Goal: Task Accomplishment & Management: Manage account settings

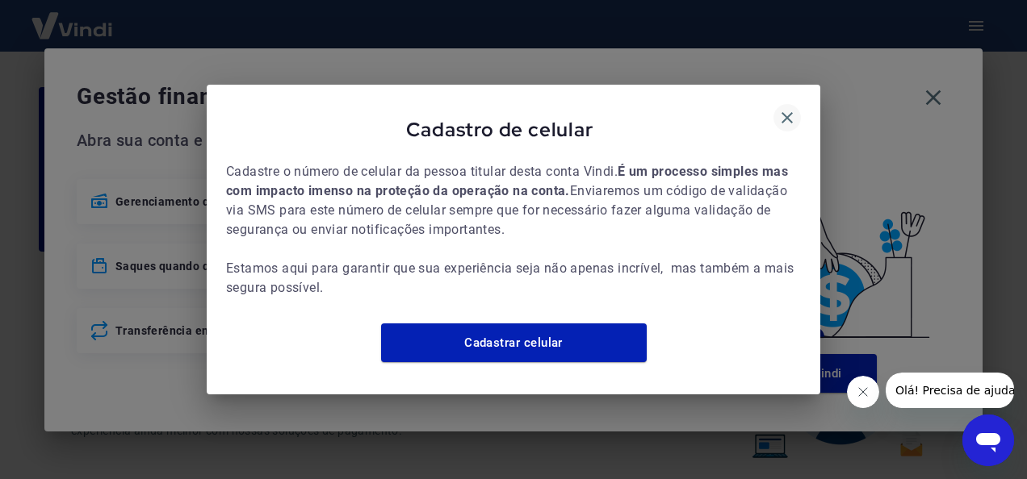
click at [791, 110] on icon "button" at bounding box center [786, 117] width 19 height 19
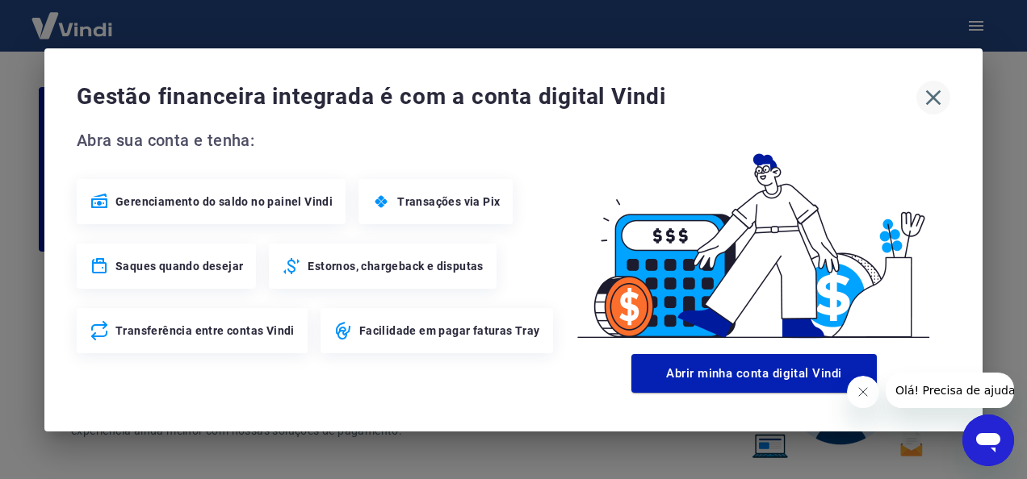
click at [933, 99] on icon "button" at bounding box center [933, 98] width 26 height 26
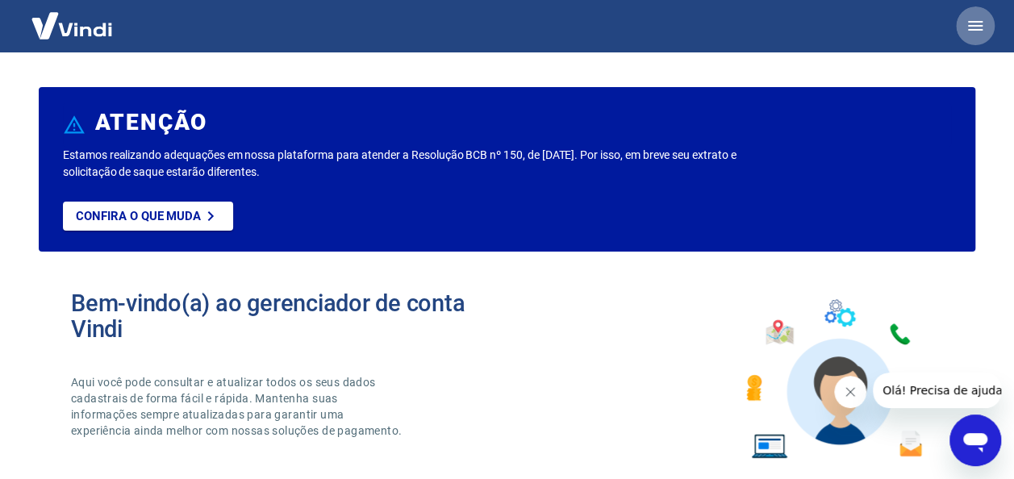
click at [985, 29] on button "button" at bounding box center [975, 25] width 39 height 39
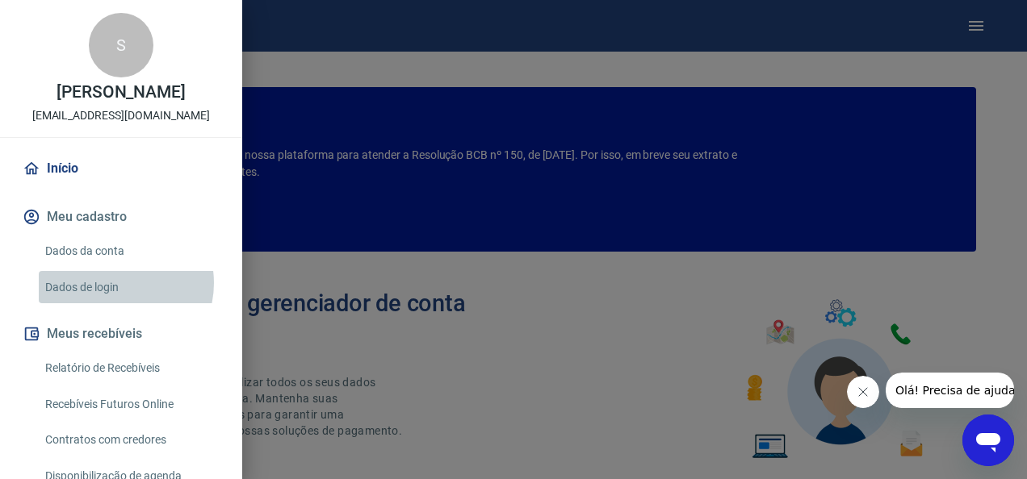
click at [115, 282] on link "Dados de login" at bounding box center [131, 287] width 184 height 33
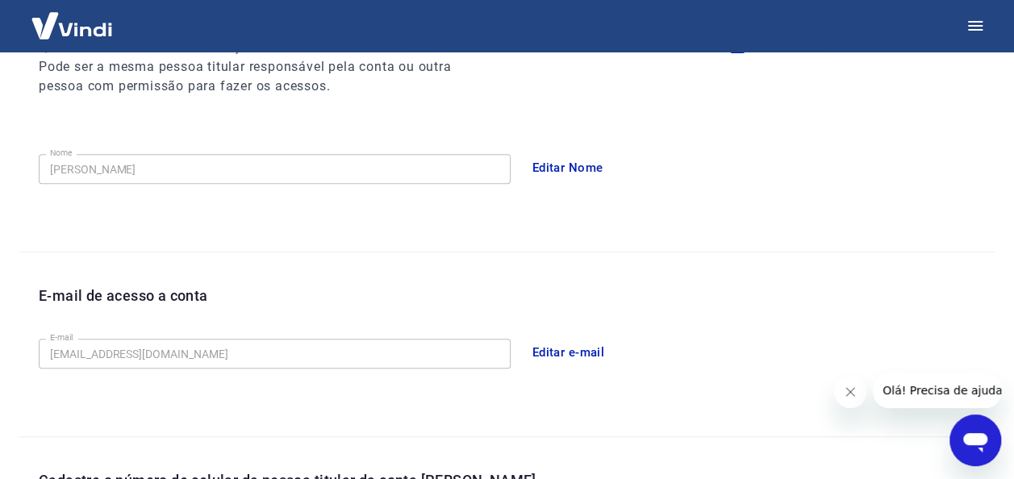
scroll to position [236, 0]
drag, startPoint x: 626, startPoint y: 343, endPoint x: 562, endPoint y: 349, distance: 64.9
click at [562, 349] on div "Editar e-mail" at bounding box center [760, 352] width 472 height 34
click at [562, 349] on button "Editar e-mail" at bounding box center [569, 352] width 90 height 34
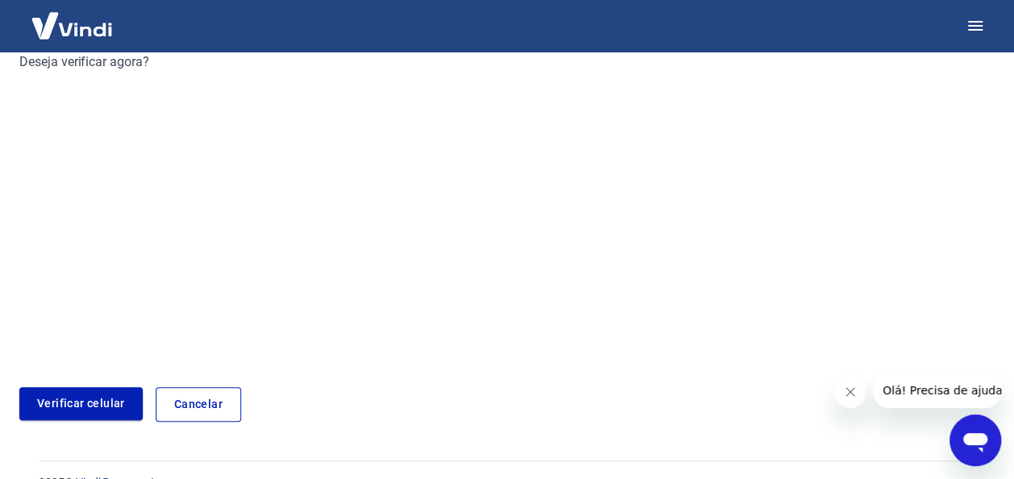
scroll to position [259, 0]
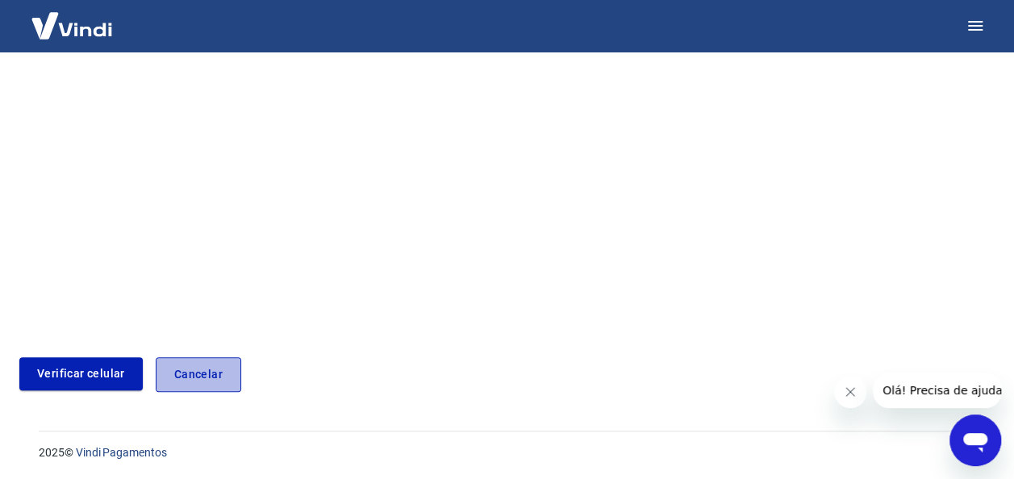
click at [182, 379] on link "Cancelar" at bounding box center [199, 375] width 86 height 35
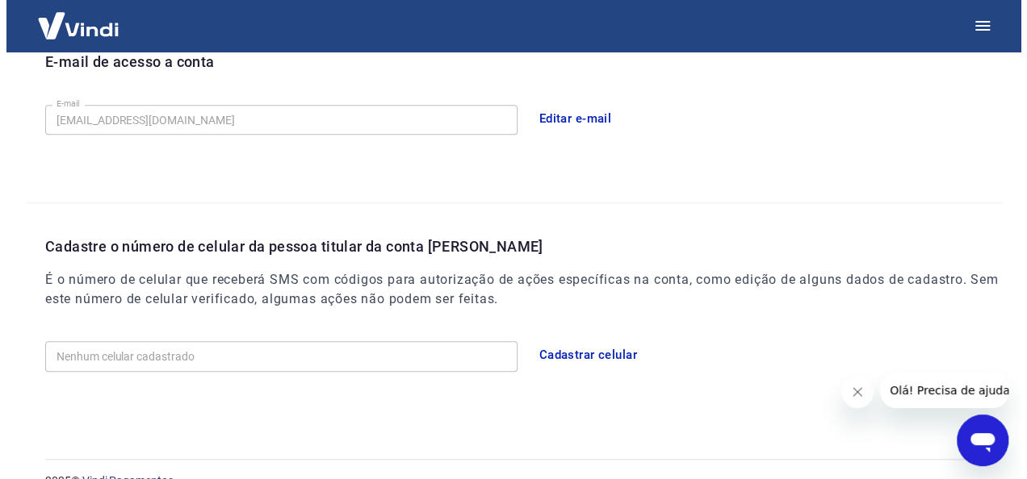
scroll to position [498, 0]
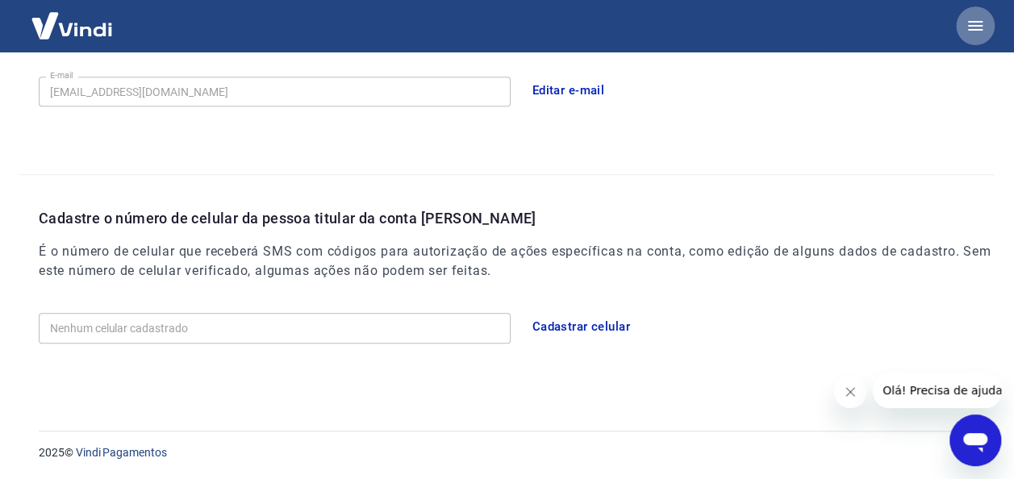
click at [983, 21] on icon "button" at bounding box center [975, 25] width 19 height 19
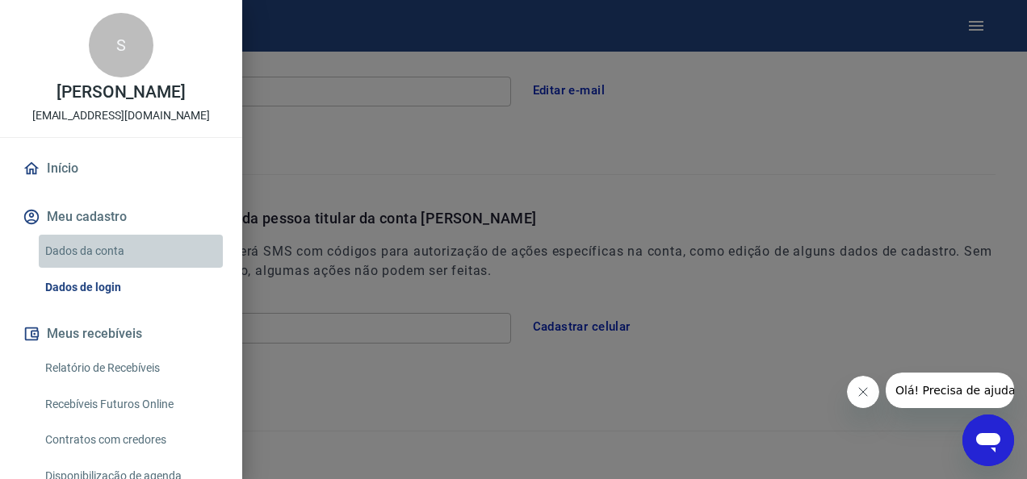
click at [132, 240] on link "Dados da conta" at bounding box center [131, 251] width 184 height 33
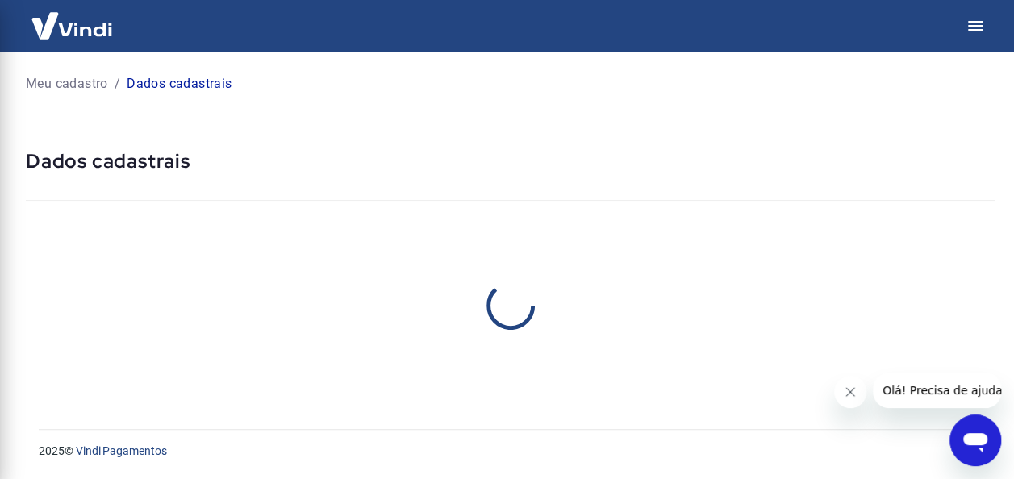
select select "SP"
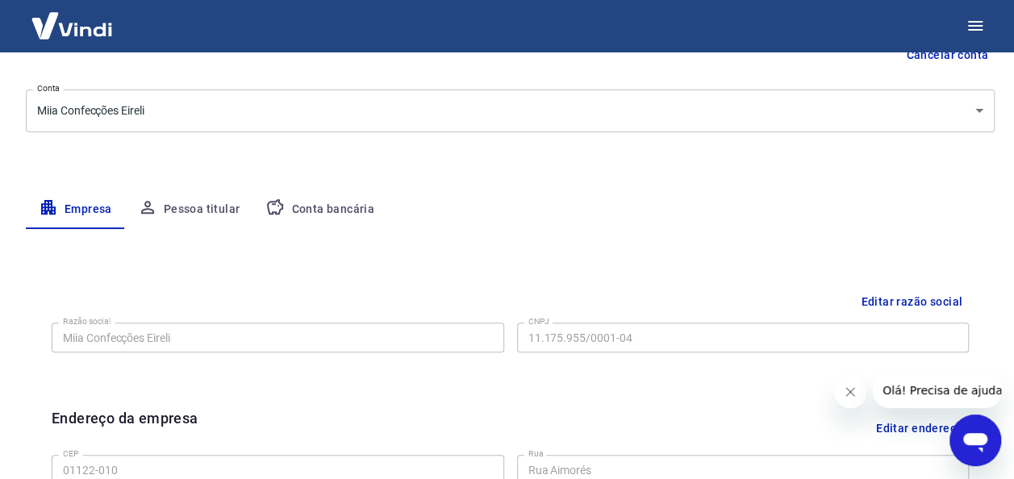
scroll to position [194, 0]
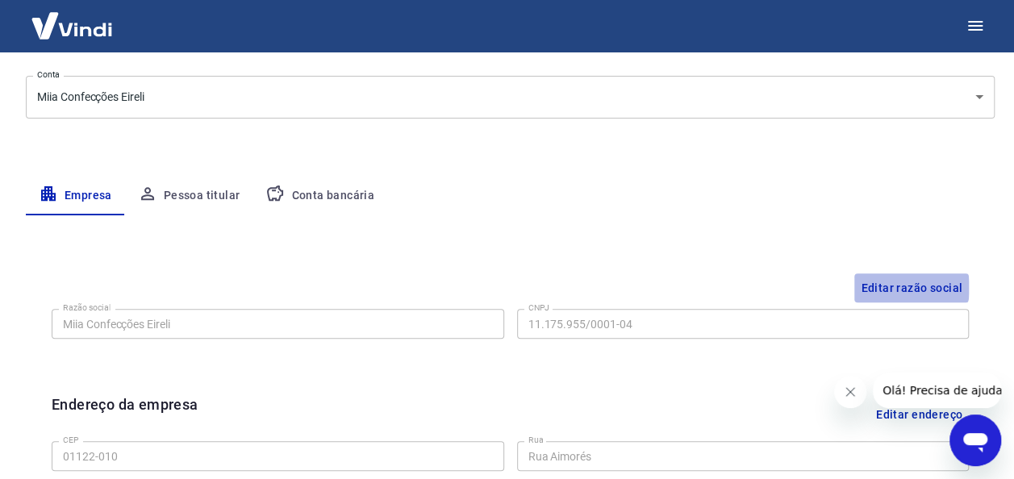
click at [910, 287] on button "Editar razão social" at bounding box center [912, 289] width 115 height 30
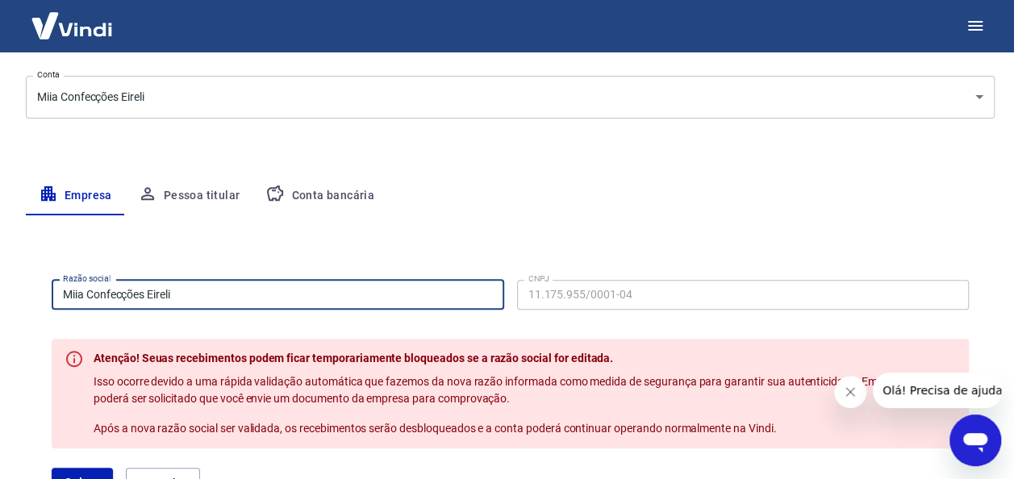
click at [242, 308] on input "Miia Confecções Eireli" at bounding box center [278, 295] width 453 height 30
drag, startPoint x: 199, startPoint y: 287, endPoint x: 0, endPoint y: 284, distance: 199.4
click at [0, 284] on html "Meu cadastro / Dados cadastrais Dados cadastrais Cancelar conta Conta Miia Conf…" at bounding box center [507, 45] width 1014 height 479
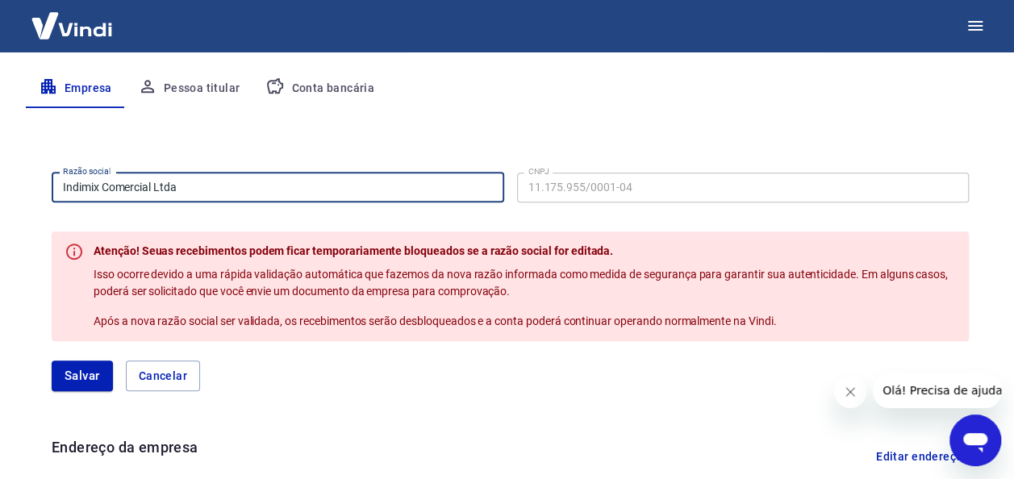
scroll to position [320, 0]
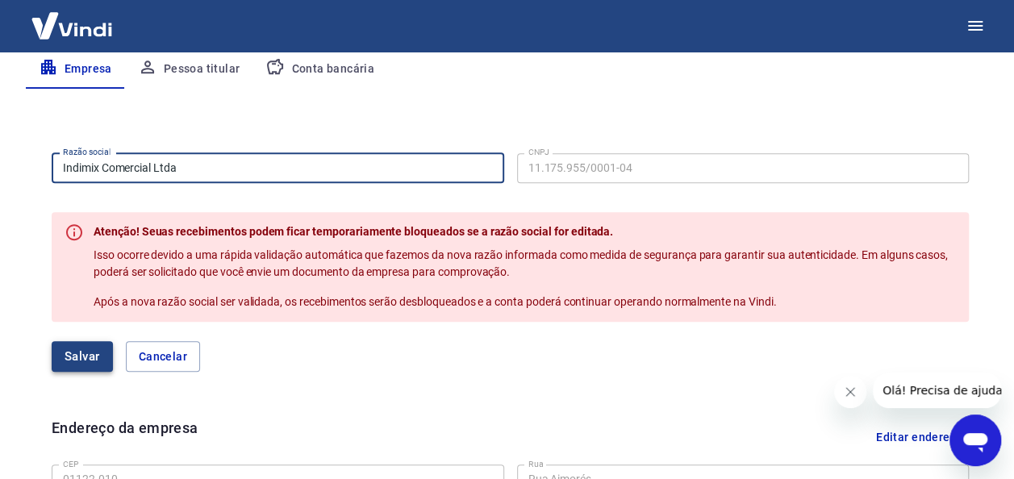
type input "Indimix Comercial Ltda"
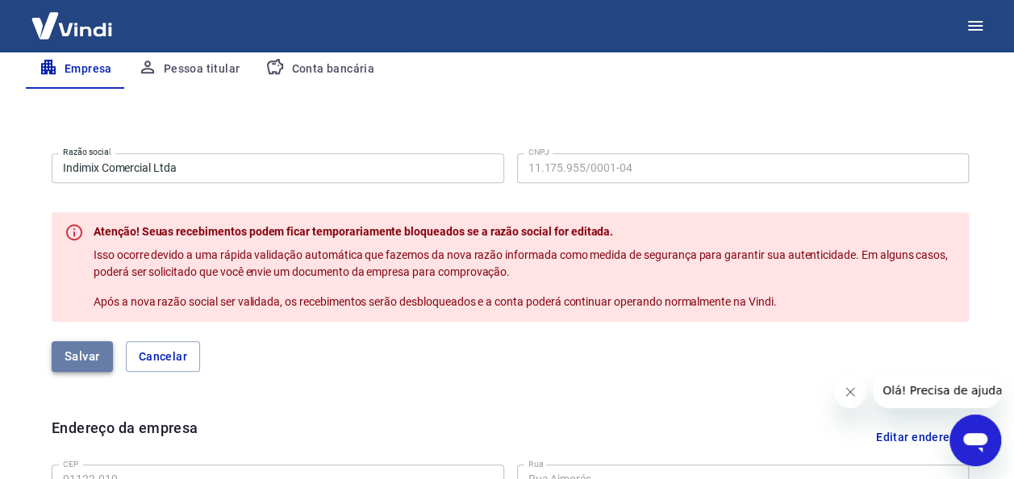
click at [78, 356] on button "Salvar" at bounding box center [82, 356] width 61 height 31
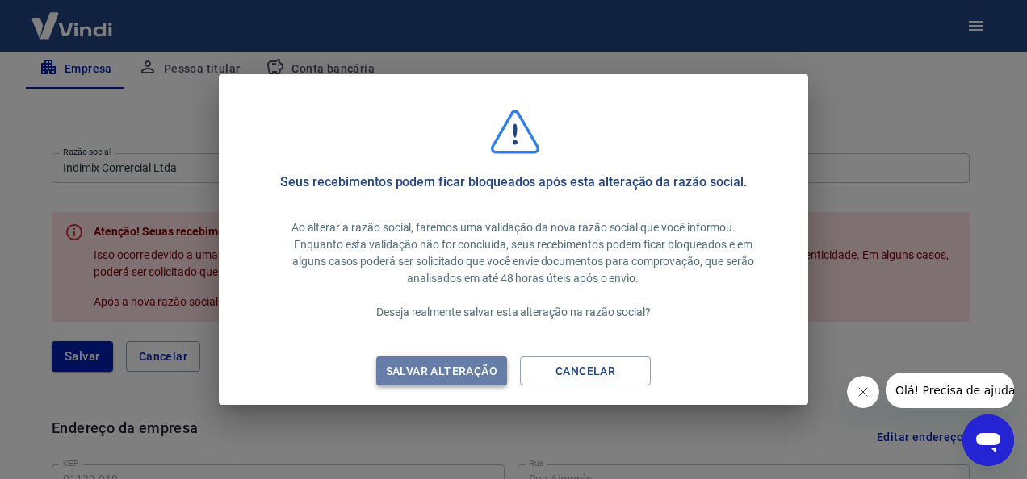
click at [471, 377] on div "Salvar alteração" at bounding box center [441, 372] width 150 height 20
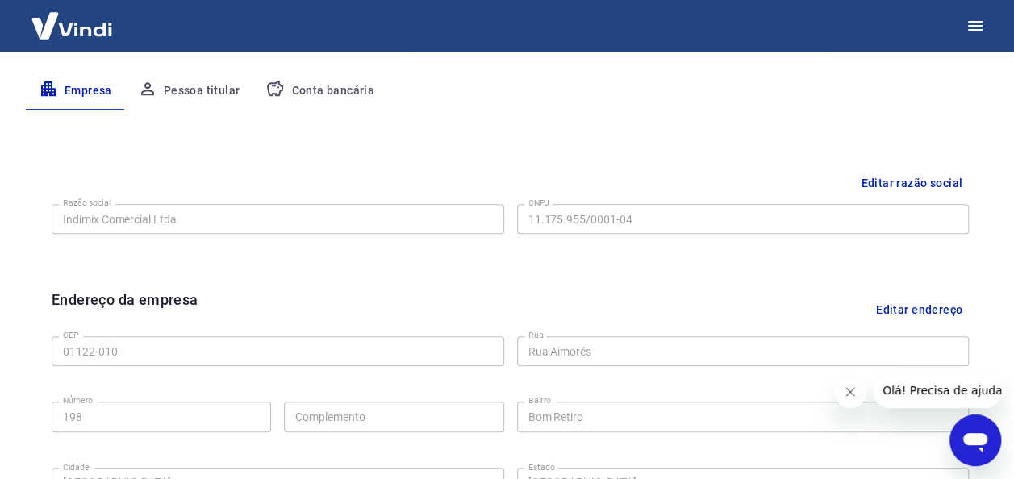
scroll to position [298, 0]
click at [949, 319] on button "Editar endereço" at bounding box center [919, 310] width 99 height 41
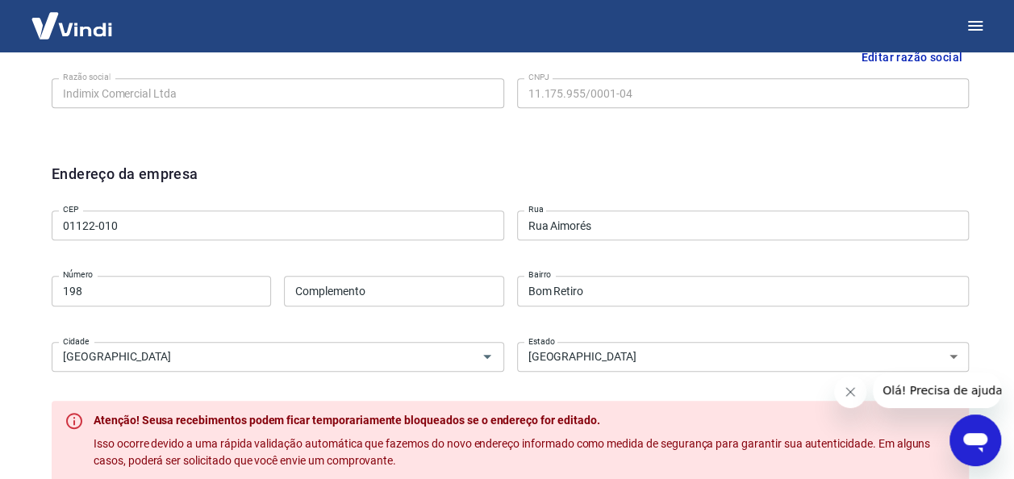
scroll to position [422, 0]
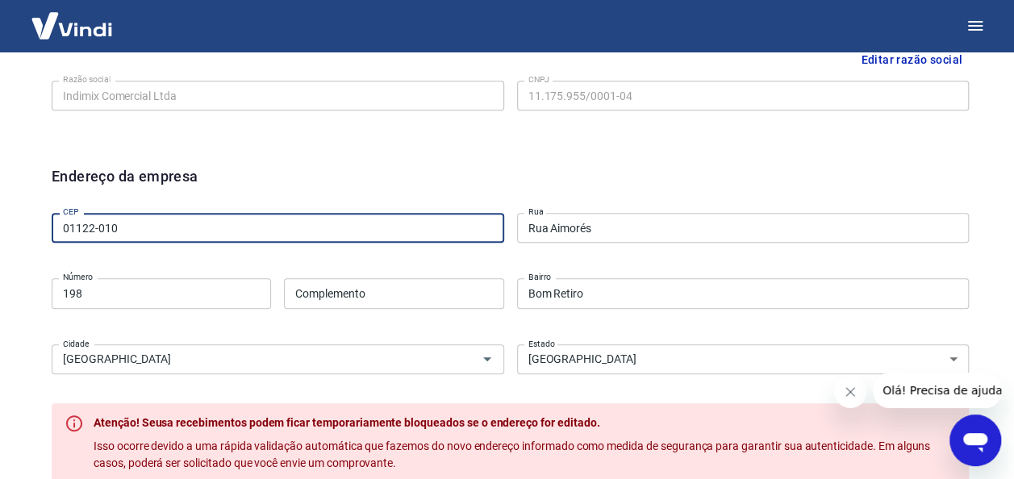
click at [125, 225] on input "01122-010" at bounding box center [278, 228] width 453 height 30
type input "01127-000"
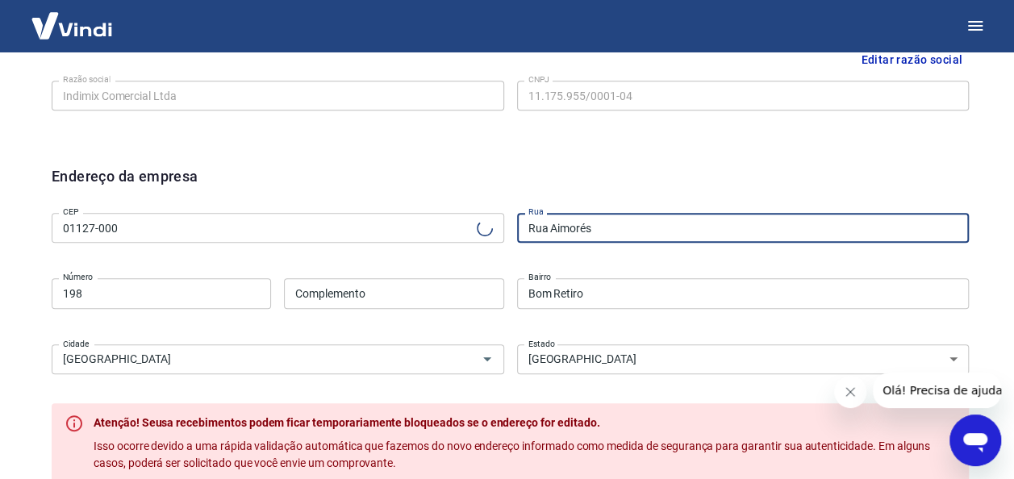
type input "[GEOGRAPHIC_DATA][PERSON_NAME]"
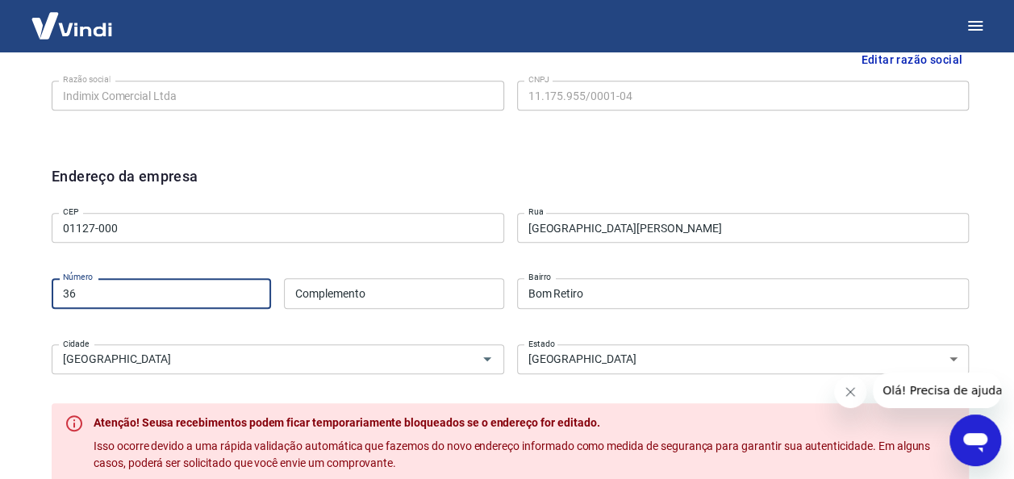
type input "36"
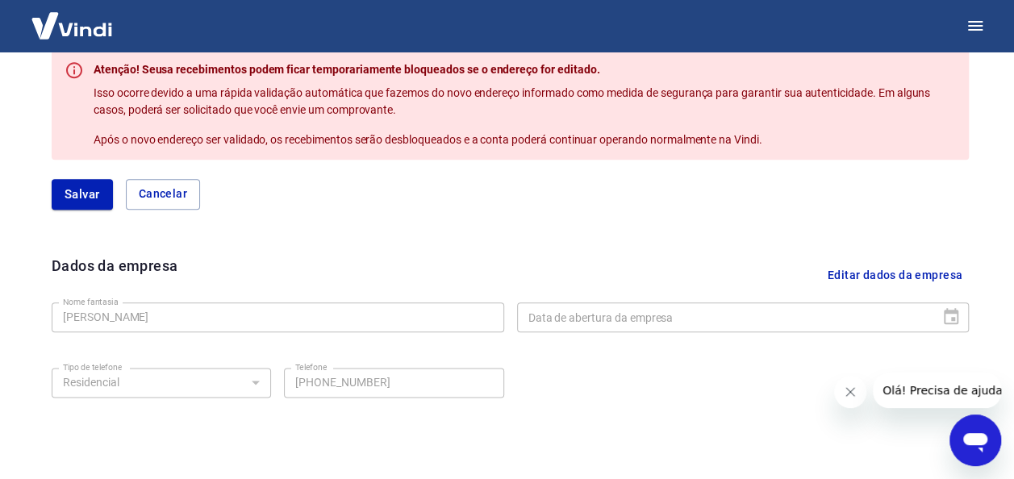
scroll to position [787, 0]
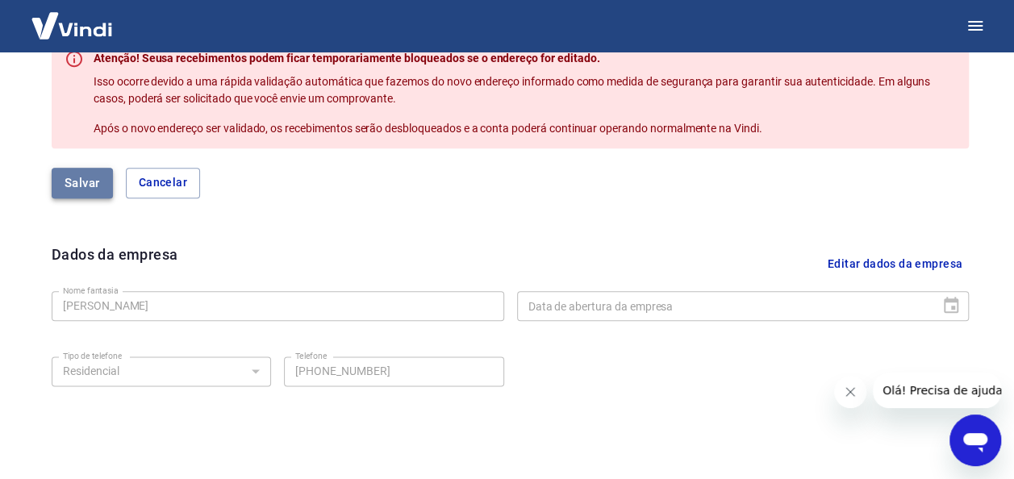
click at [54, 185] on button "Salvar" at bounding box center [82, 183] width 61 height 31
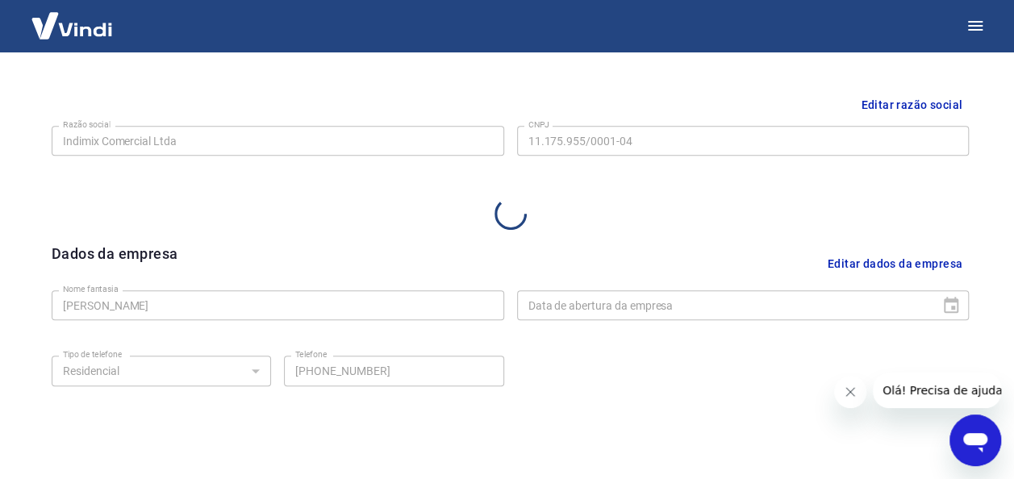
select select "SP"
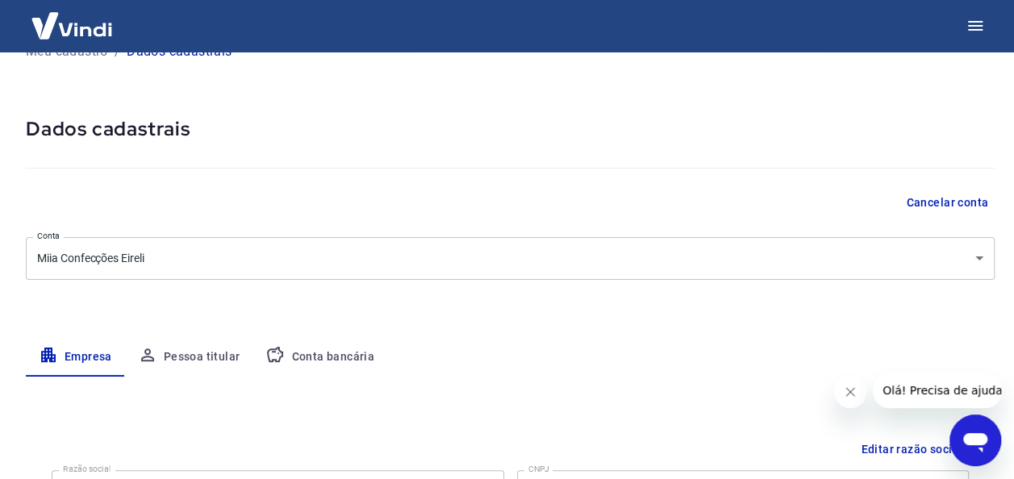
scroll to position [0, 0]
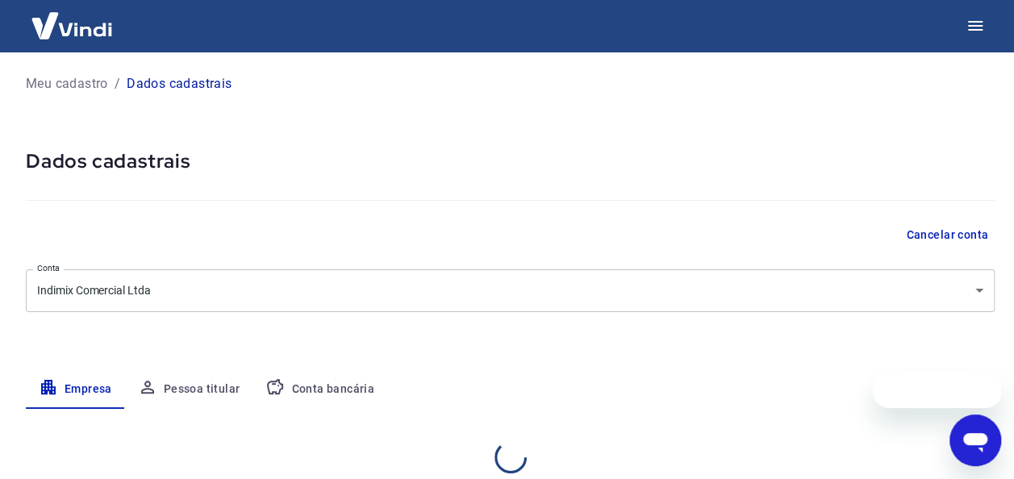
select select "SP"
click at [60, 79] on p "Meu cadastro" at bounding box center [67, 83] width 82 height 19
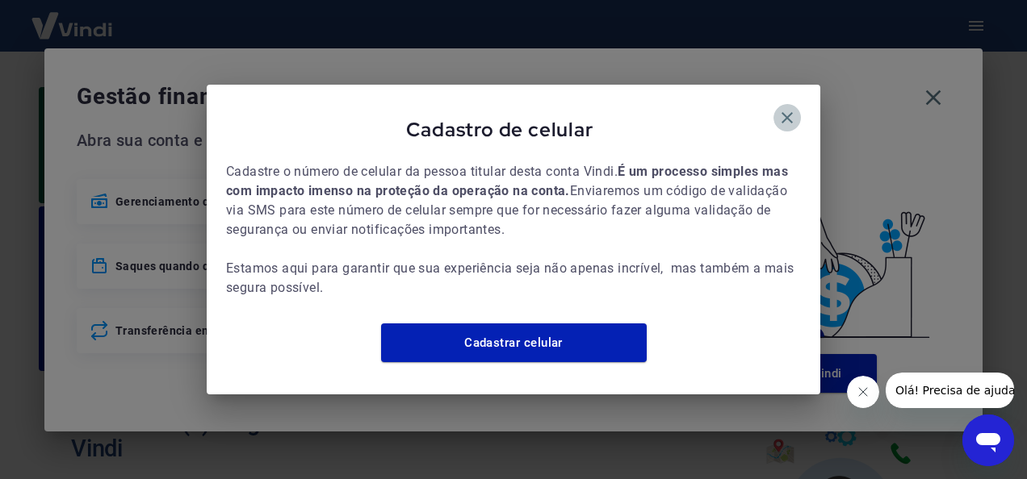
click at [787, 111] on icon "button" at bounding box center [786, 117] width 19 height 19
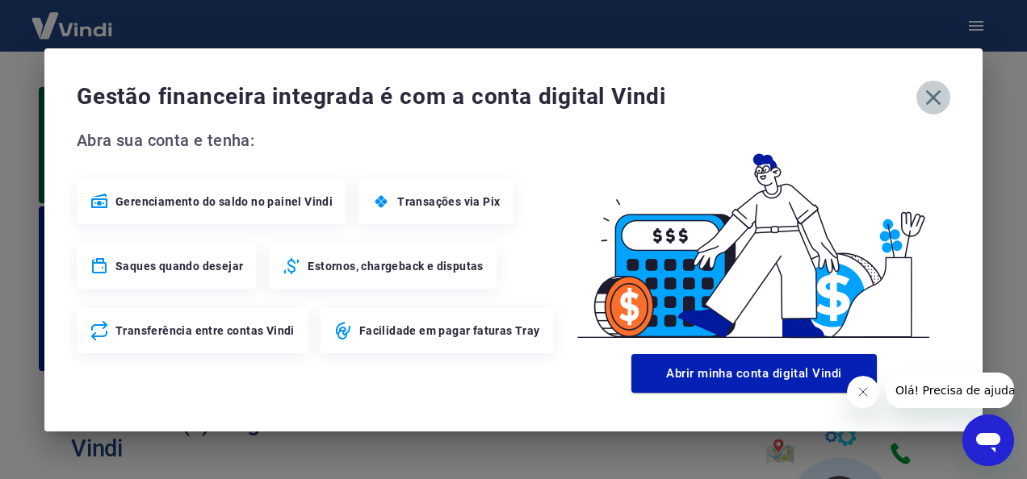
click at [943, 92] on icon "button" at bounding box center [933, 98] width 26 height 26
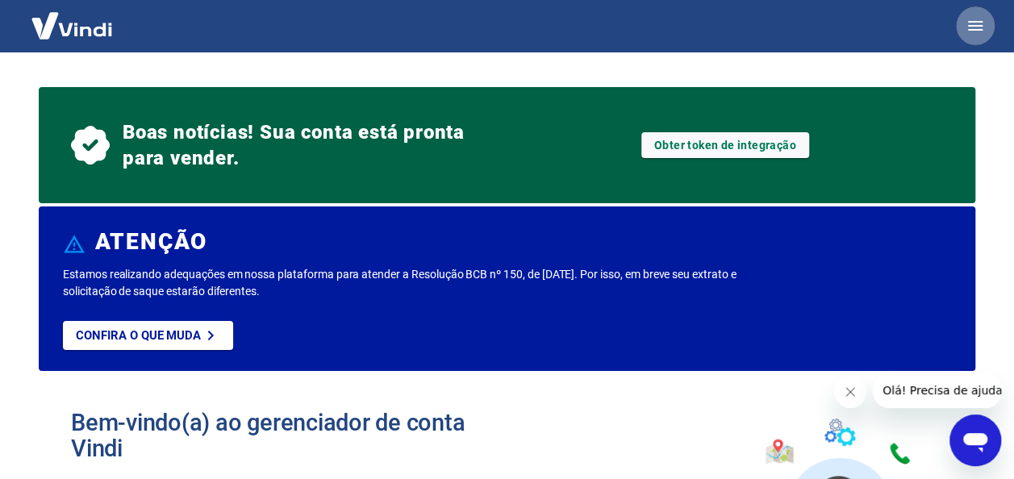
click at [983, 34] on icon "button" at bounding box center [975, 25] width 19 height 19
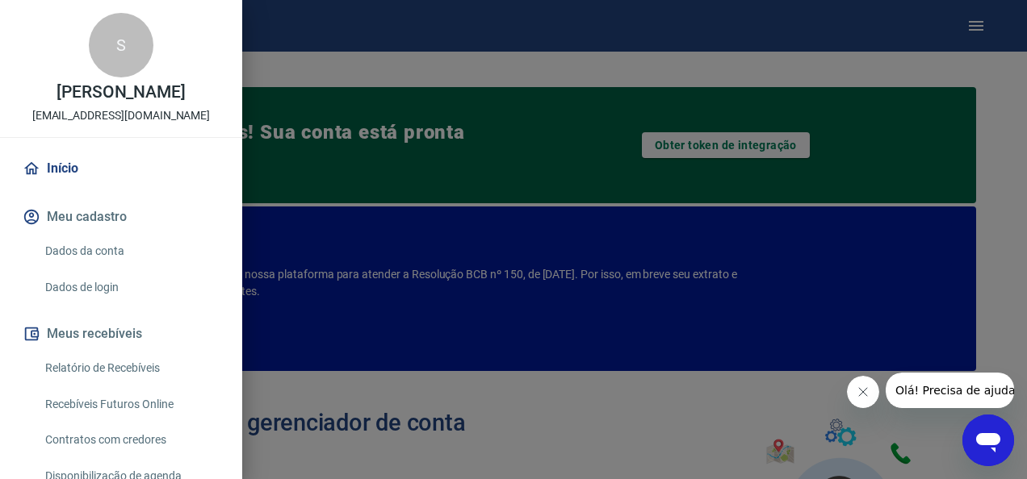
scroll to position [158, 0]
